Goal: Task Accomplishment & Management: Use online tool/utility

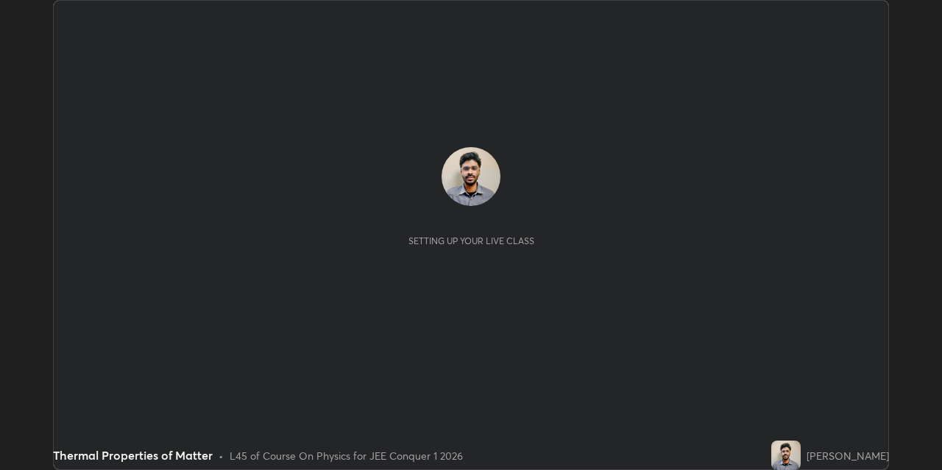
scroll to position [470, 942]
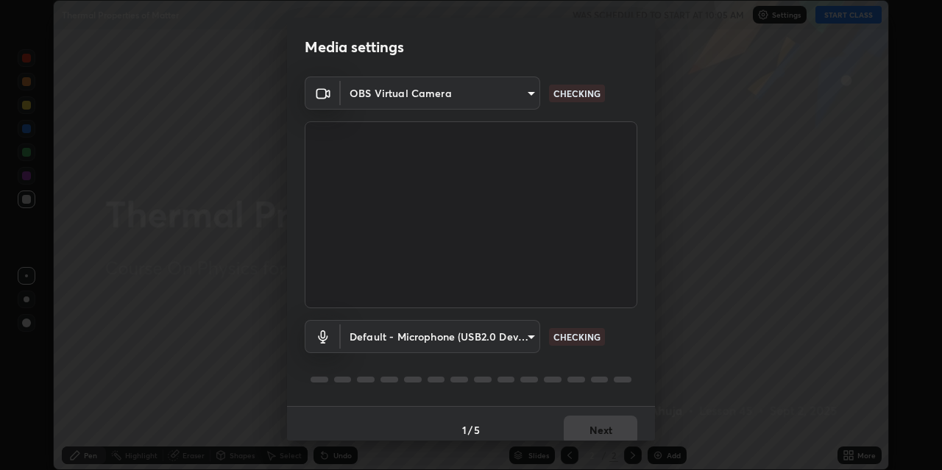
click at [419, 340] on body "Erase all Thermal Properties of Matter WAS SCHEDULED TO START AT 10:05 AM Setti…" at bounding box center [471, 235] width 942 height 470
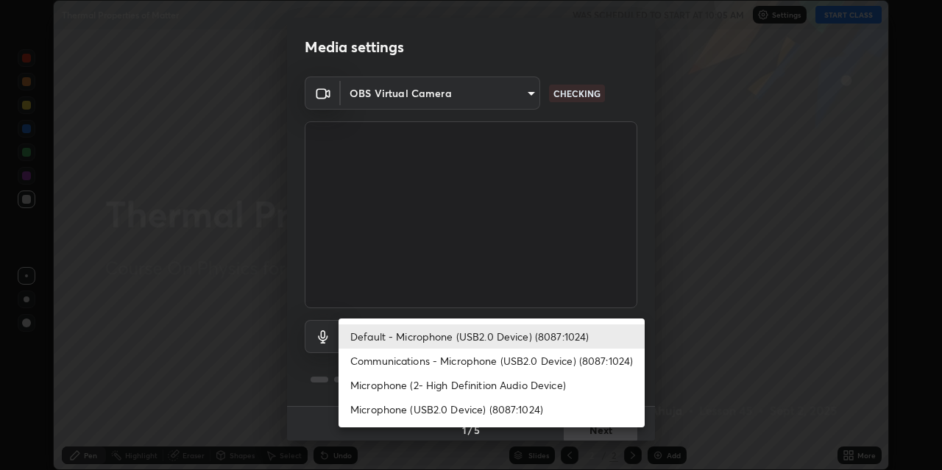
click at [367, 341] on li "Default - Microphone (USB2.0 Device) (8087:1024)" at bounding box center [492, 337] width 306 height 24
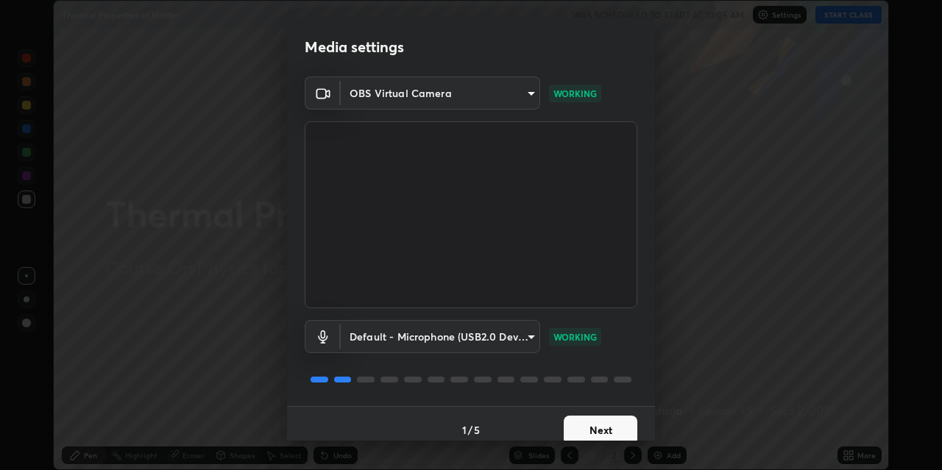
click at [584, 430] on button "Next" at bounding box center [601, 430] width 74 height 29
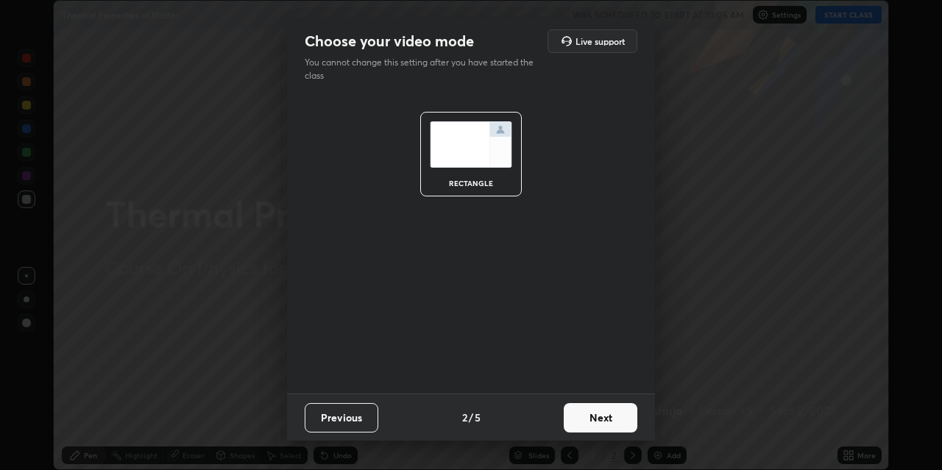
click at [585, 431] on button "Next" at bounding box center [601, 417] width 74 height 29
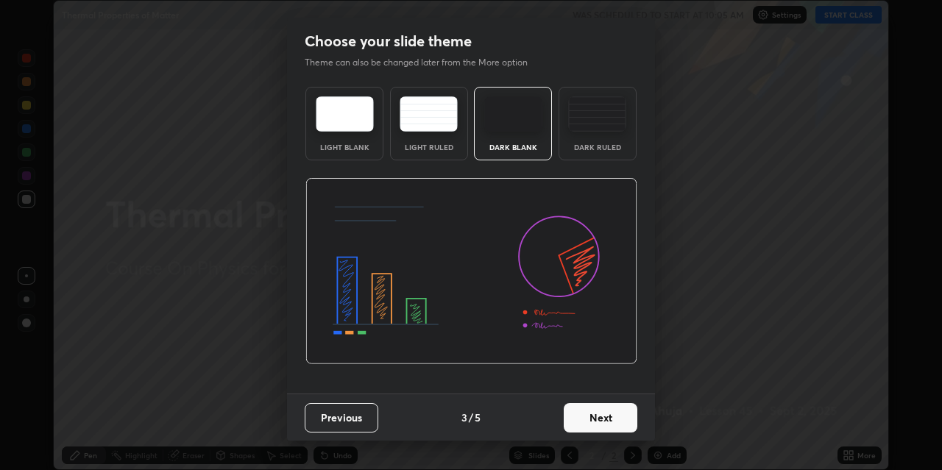
click at [587, 420] on button "Next" at bounding box center [601, 417] width 74 height 29
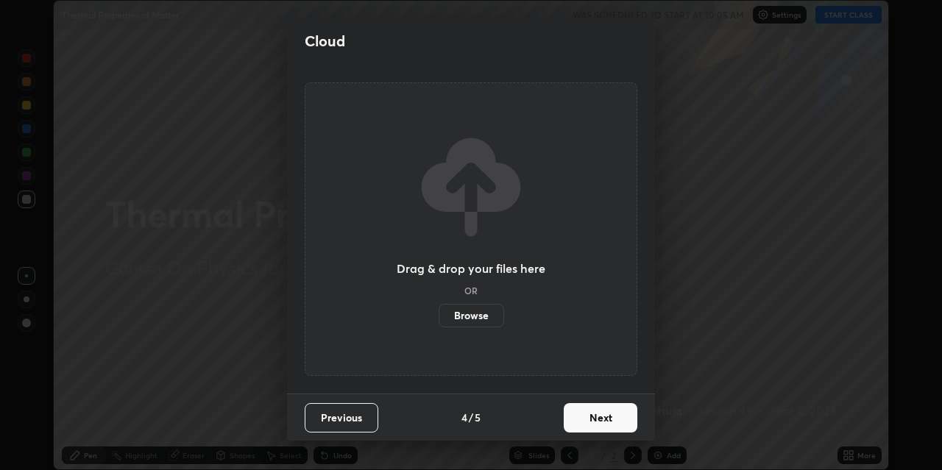
click at [592, 405] on button "Next" at bounding box center [601, 417] width 74 height 29
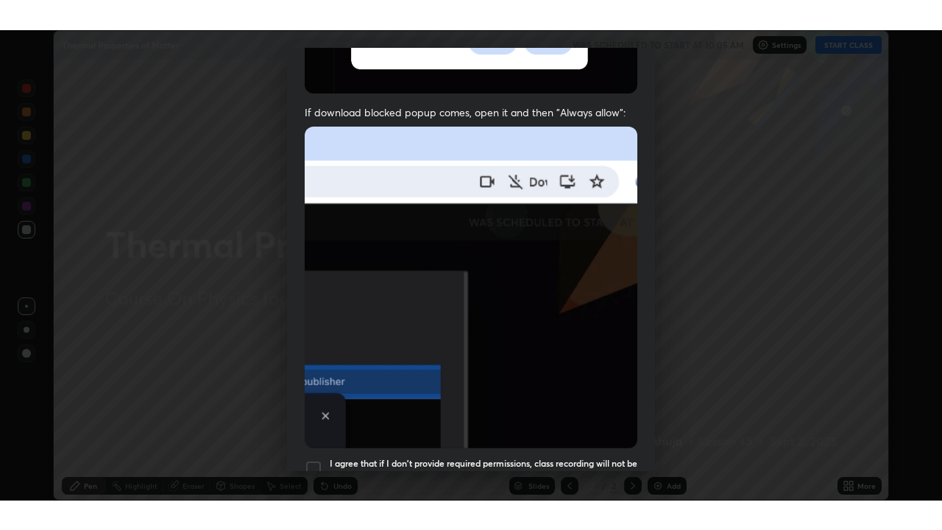
scroll to position [313, 0]
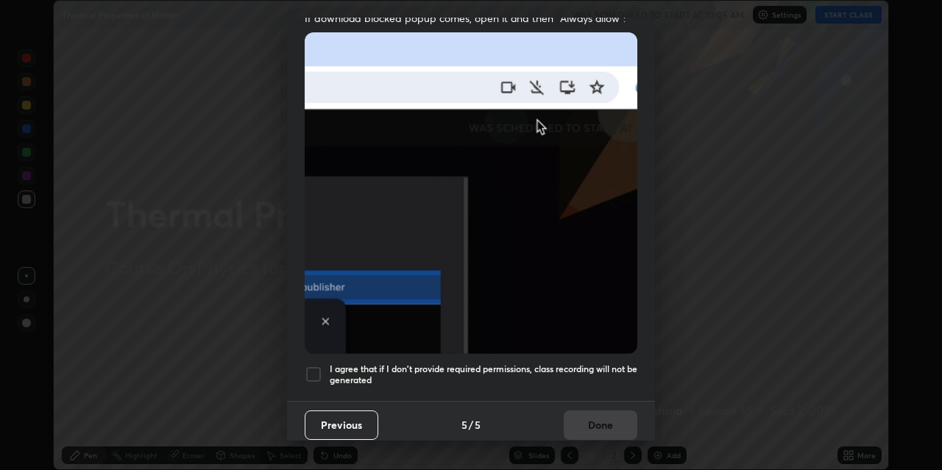
click at [519, 364] on h5 "I agree that if I don't provide required permissions, class recording will not …" at bounding box center [484, 375] width 308 height 23
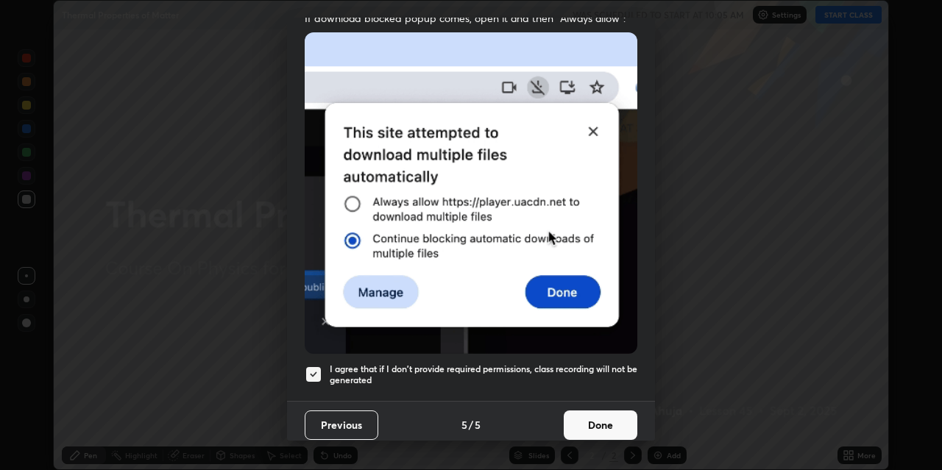
click at [582, 414] on button "Done" at bounding box center [601, 425] width 74 height 29
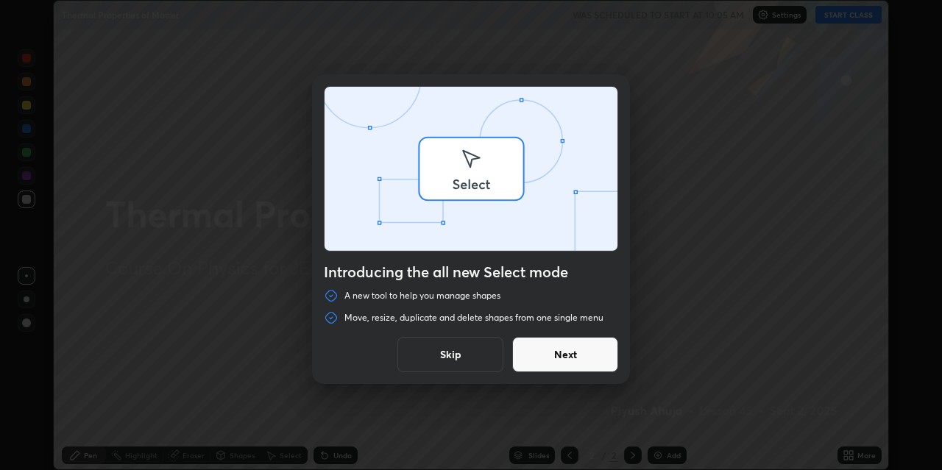
click at [836, 15] on div "Introducing the all new Select mode A new tool to help you manage shapes Move, …" at bounding box center [471, 235] width 942 height 470
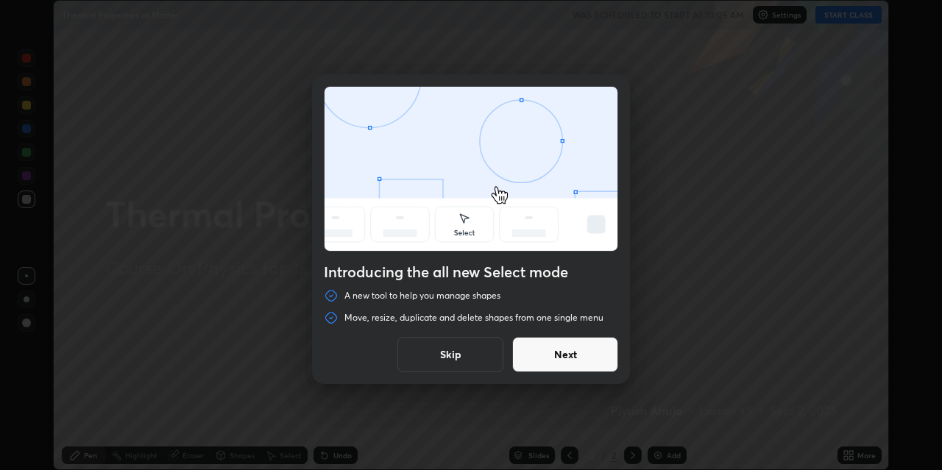
click at [574, 359] on button "Next" at bounding box center [565, 354] width 106 height 35
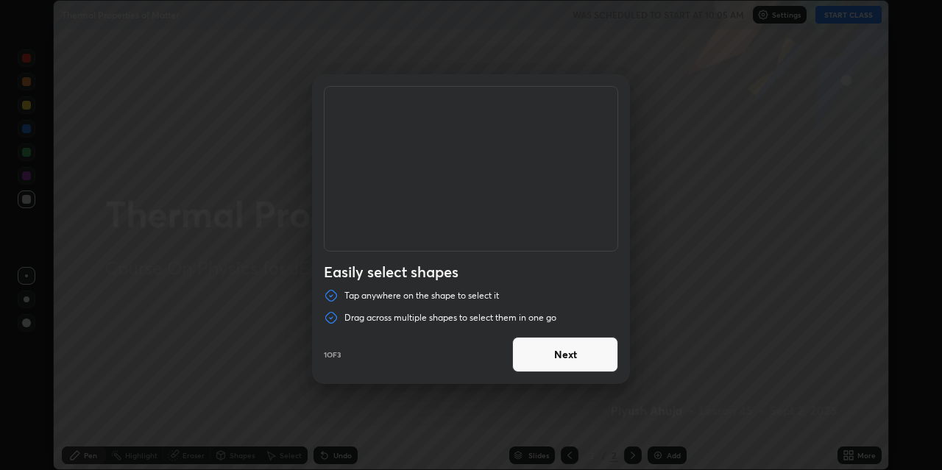
click at [572, 352] on button "Next" at bounding box center [565, 354] width 106 height 35
click at [572, 353] on button "Next" at bounding box center [565, 354] width 106 height 35
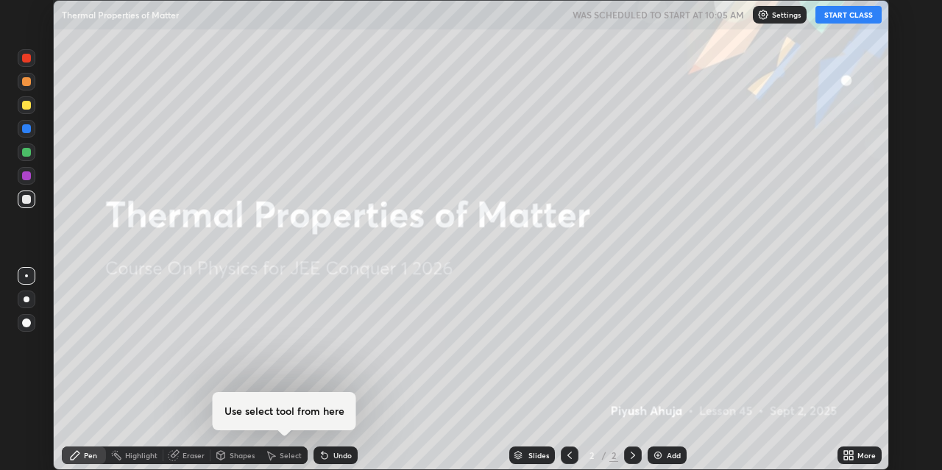
click at [827, 18] on button "START CLASS" at bounding box center [849, 15] width 66 height 18
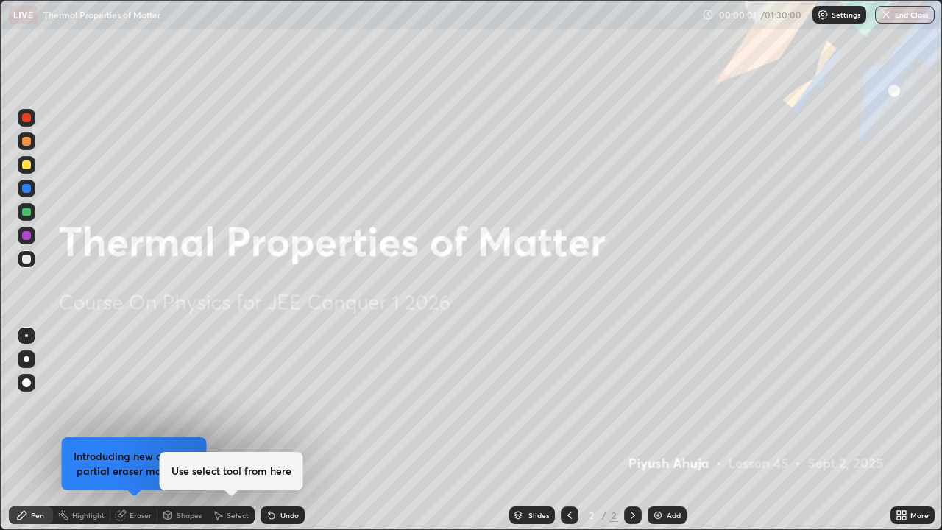
scroll to position [530, 942]
